Goal: Task Accomplishment & Management: Manage account settings

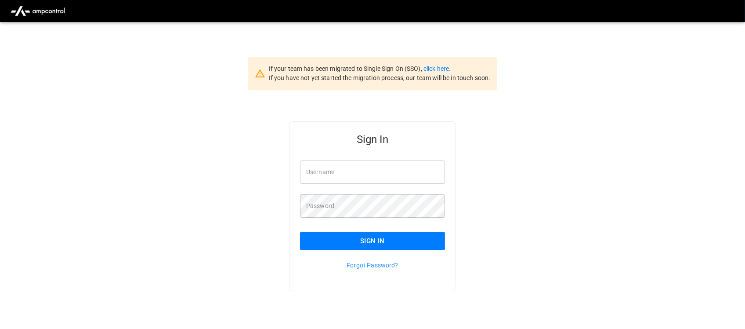
type input "**********"
click at [328, 177] on input "**********" at bounding box center [372, 171] width 145 height 23
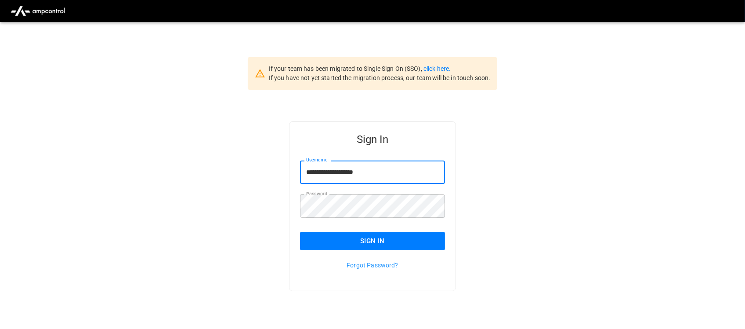
click at [371, 234] on button "Sign In" at bounding box center [372, 241] width 145 height 18
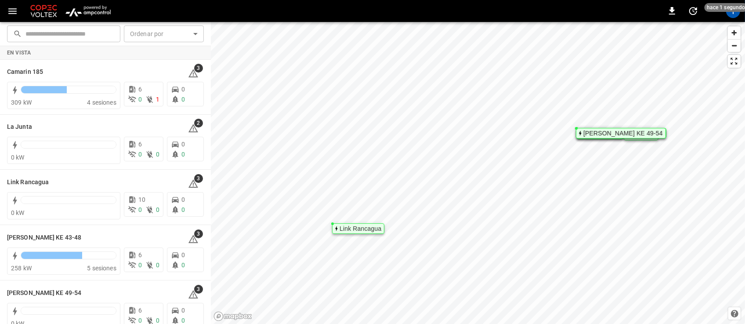
click at [90, 8] on img "menu" at bounding box center [87, 11] width 51 height 17
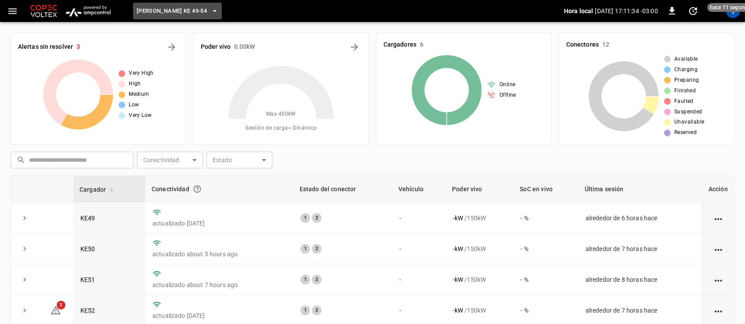
click at [210, 11] on icon "button" at bounding box center [214, 11] width 9 height 9
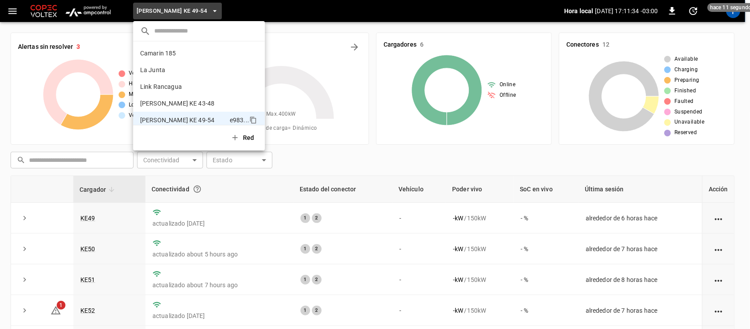
scroll to position [7, 0]
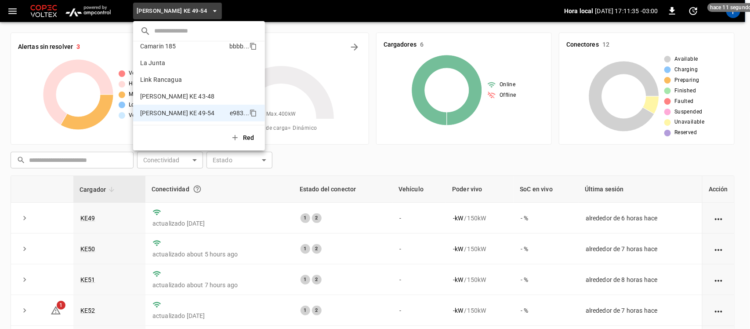
click at [182, 51] on li "Camarin 185 bbbb ..." at bounding box center [199, 46] width 132 height 17
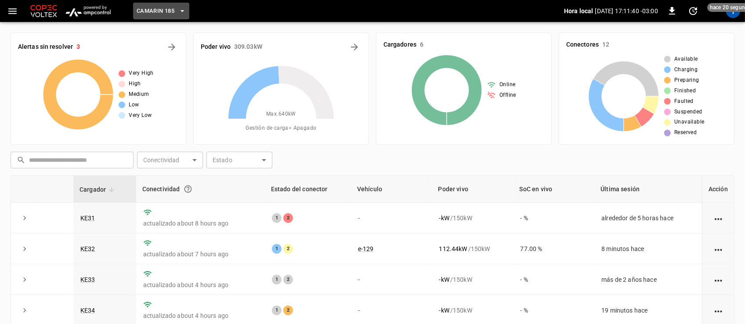
click at [185, 10] on icon "button" at bounding box center [182, 11] width 9 height 9
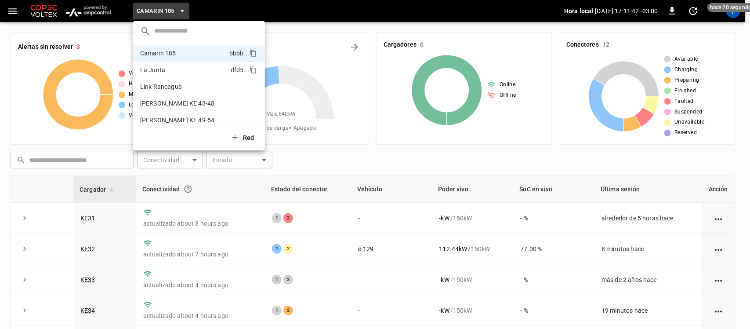
click at [159, 65] on p "La Junta" at bounding box center [183, 69] width 87 height 9
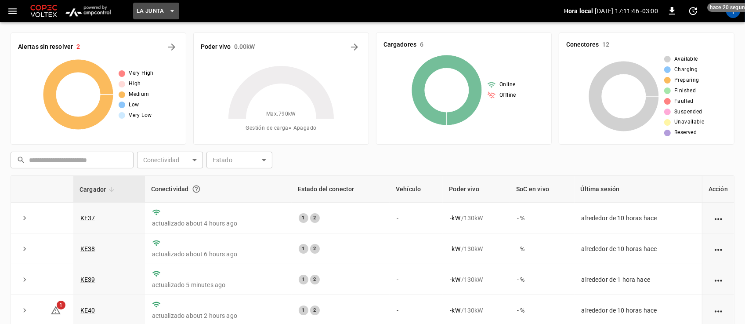
click at [168, 11] on icon "button" at bounding box center [172, 11] width 9 height 9
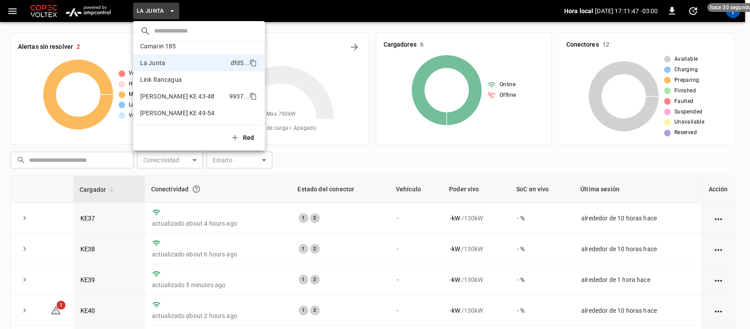
click at [154, 90] on li "[PERSON_NAME] KE 43-48 9937 ..." at bounding box center [199, 96] width 132 height 17
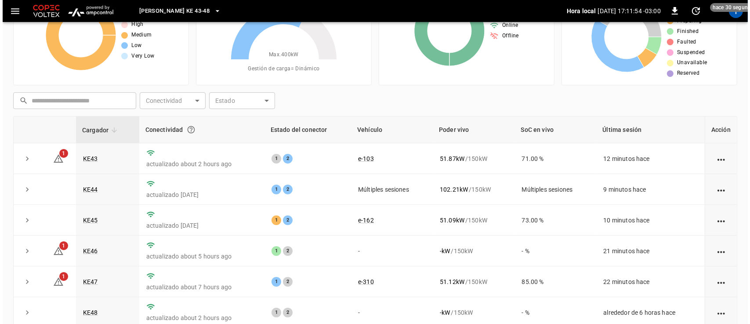
scroll to position [0, 0]
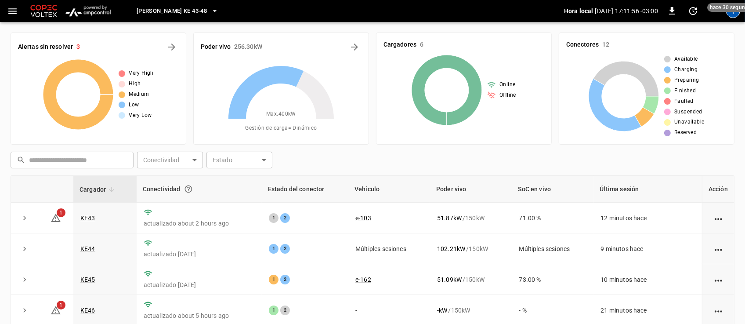
click at [732, 16] on div "T" at bounding box center [733, 11] width 14 height 14
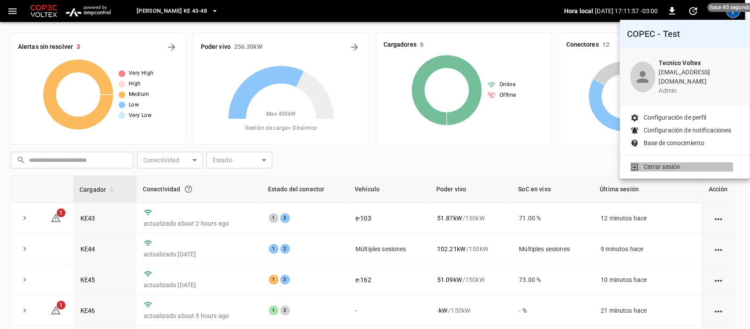
click at [644, 163] on p "Cerrar sesión" at bounding box center [662, 166] width 37 height 9
